Goal: Transaction & Acquisition: Purchase product/service

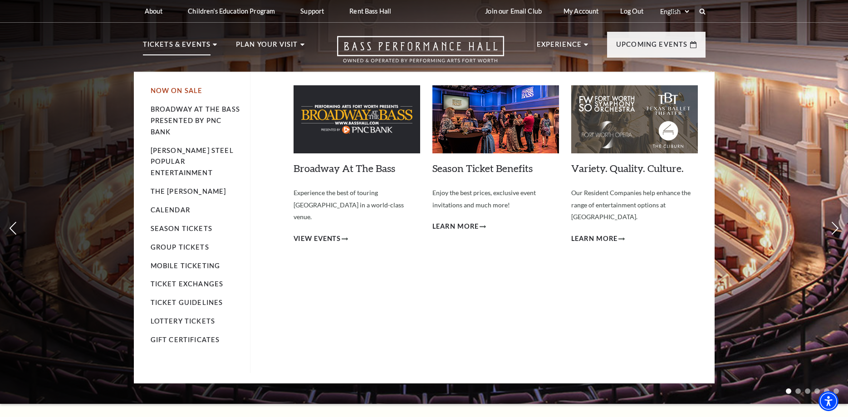
click at [163, 89] on link "Now On Sale" at bounding box center [177, 91] width 52 height 8
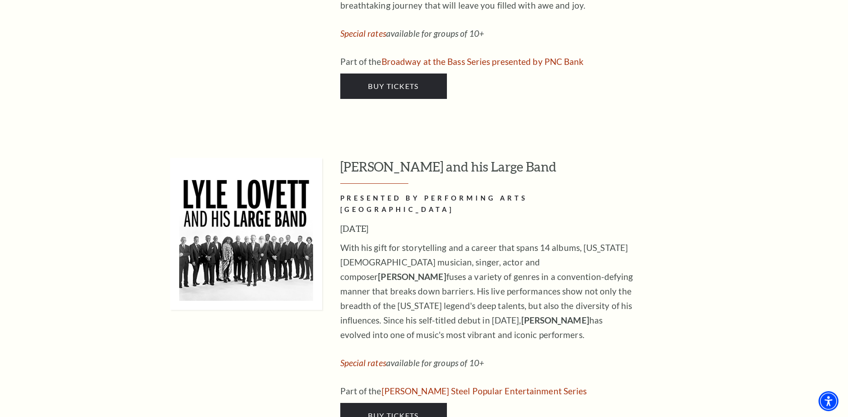
scroll to position [1435, 0]
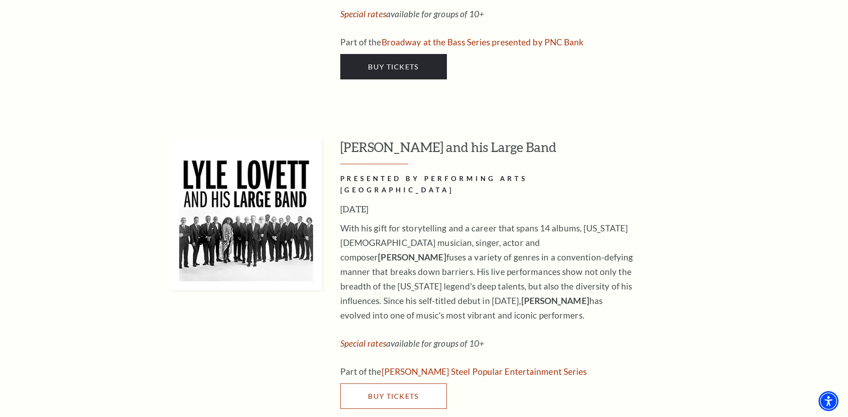
click at [385, 392] on span "Buy Tickets" at bounding box center [393, 396] width 50 height 9
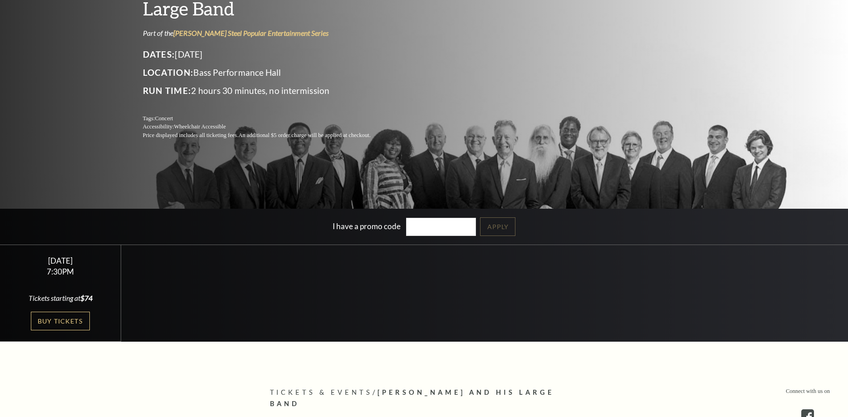
scroll to position [185, 0]
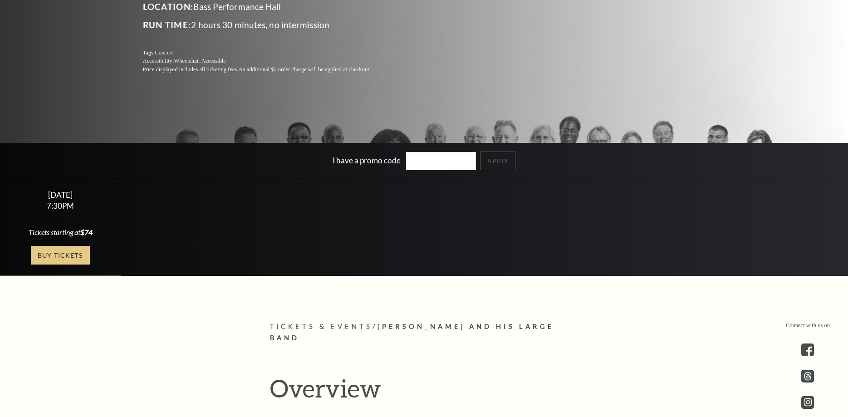
click at [45, 256] on link "Buy Tickets" at bounding box center [60, 255] width 59 height 19
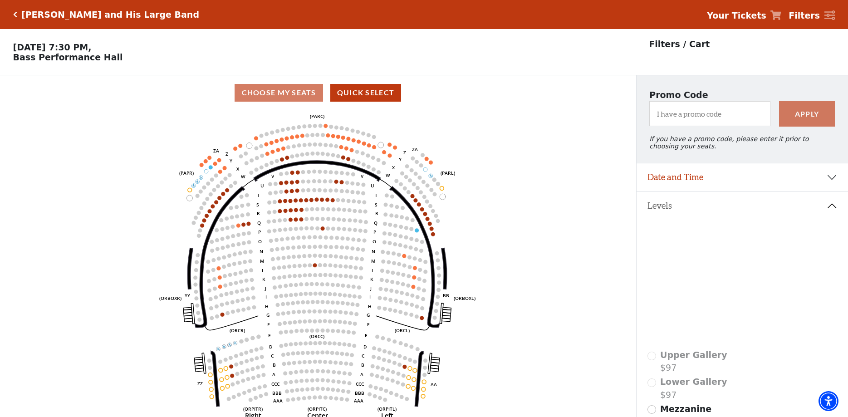
scroll to position [42, 0]
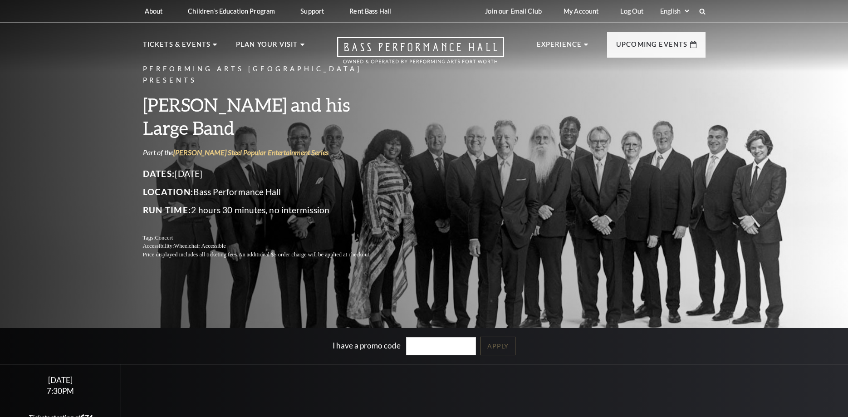
scroll to position [324, 0]
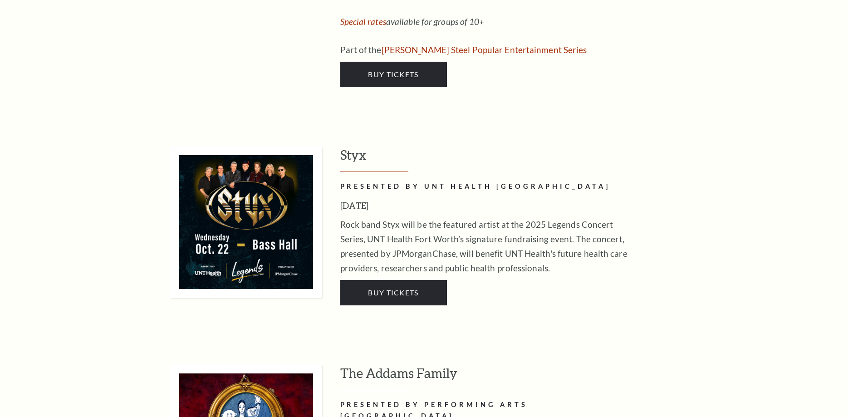
scroll to position [1759, 0]
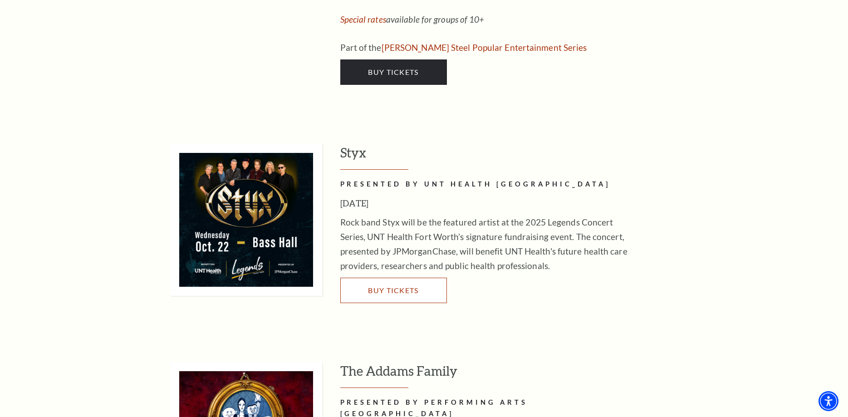
click at [391, 286] on span "Buy Tickets" at bounding box center [393, 290] width 50 height 9
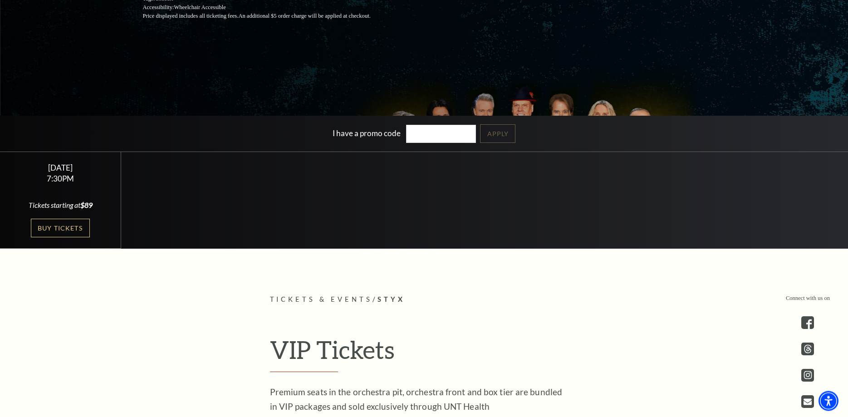
scroll to position [231, 0]
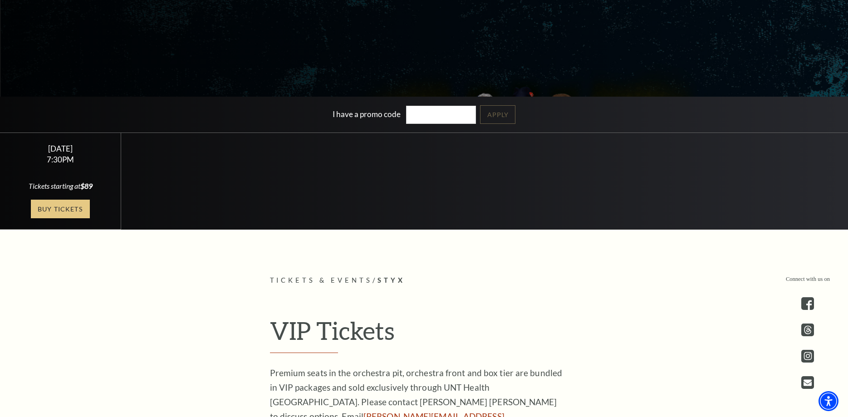
click at [50, 209] on link "Buy Tickets" at bounding box center [60, 209] width 59 height 19
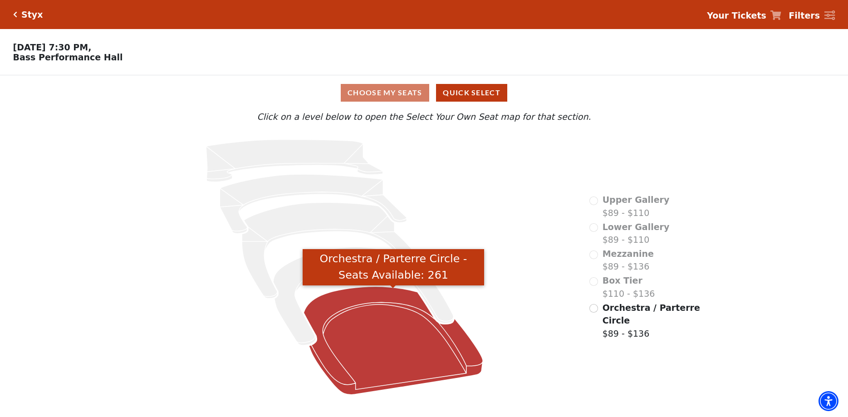
click at [382, 330] on icon "Orchestra / Parterre Circle - Seats Available: 261" at bounding box center [393, 341] width 179 height 108
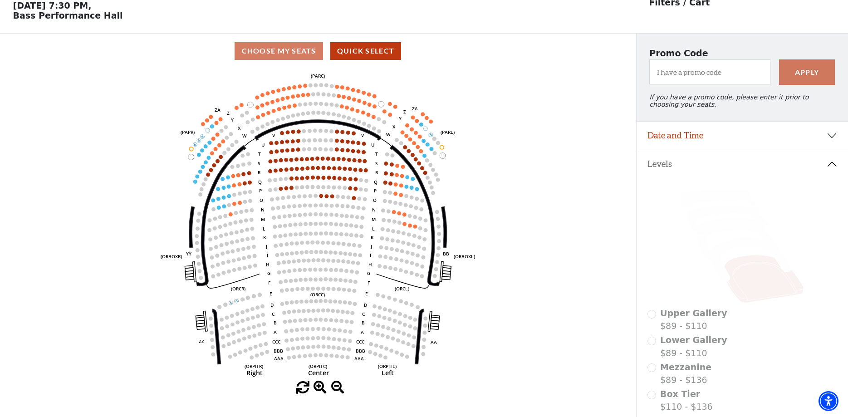
scroll to position [42, 0]
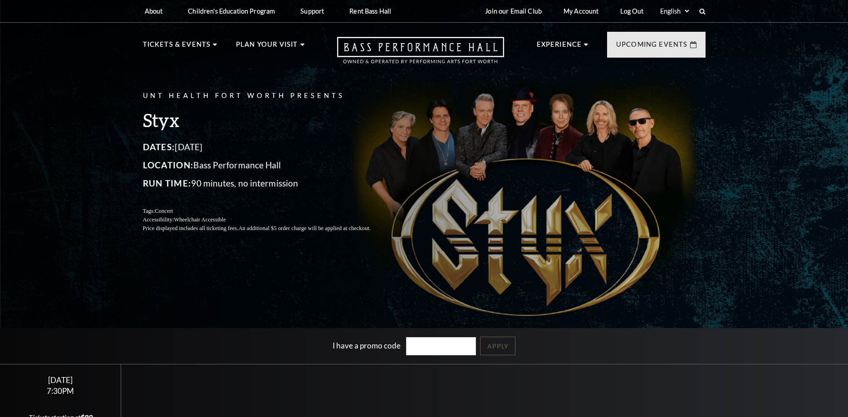
scroll to position [231, 0]
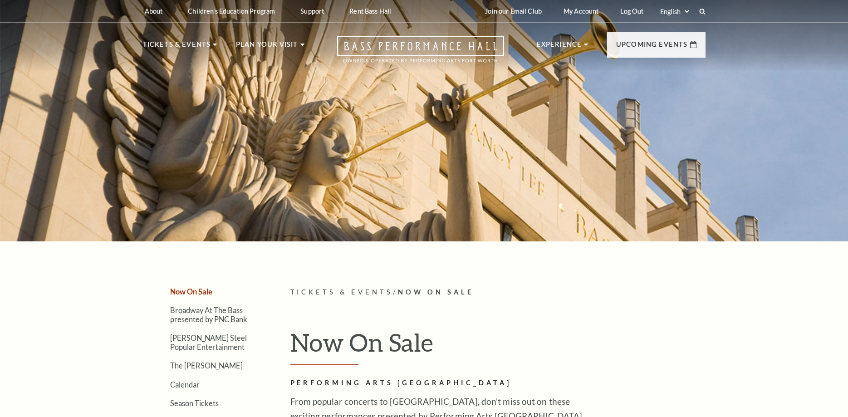
scroll to position [1759, 0]
